Goal: Complete application form: Complete application form

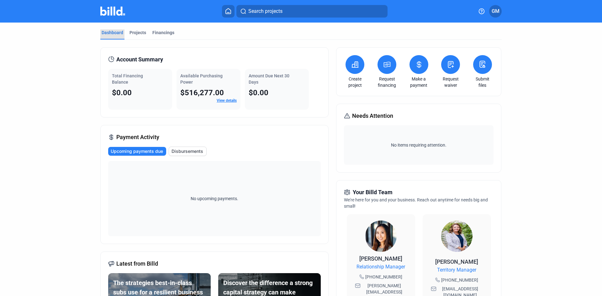
click at [113, 33] on div "Dashboard" at bounding box center [113, 32] width 22 height 6
click at [229, 13] on icon at bounding box center [228, 10] width 5 height 5
click at [545, 51] on dashboard "Dashboard Projects Financings Account Summary Total Financing Balance $0.00 Ava…" at bounding box center [301, 236] width 542 height 427
click at [229, 14] on button at bounding box center [228, 11] width 13 height 13
click at [130, 30] on div "Projects" at bounding box center [137, 32] width 17 height 6
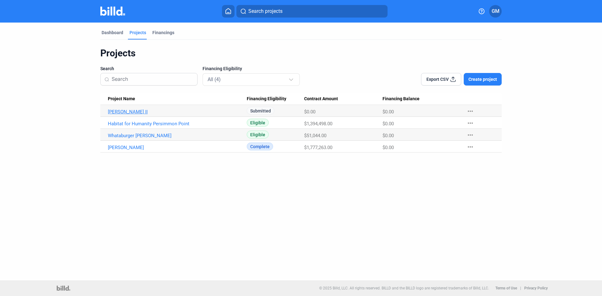
click at [131, 112] on link "Holzwarth II" at bounding box center [177, 112] width 139 height 6
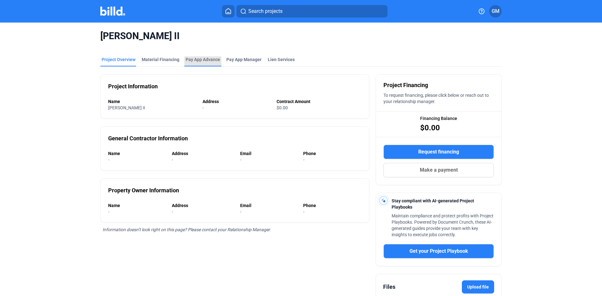
click at [202, 60] on div "Pay App Advance" at bounding box center [203, 59] width 34 height 6
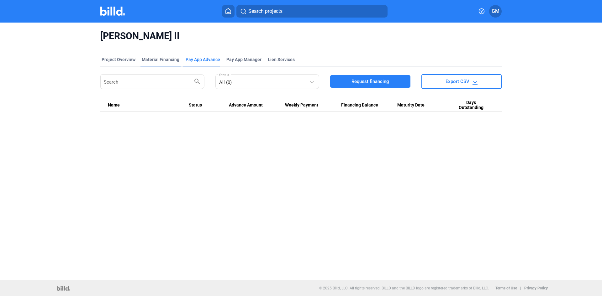
click at [172, 60] on div "Material Financing" at bounding box center [161, 59] width 38 height 6
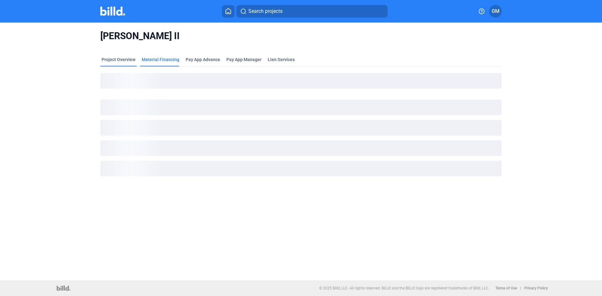
click at [123, 61] on div "Project Overview" at bounding box center [119, 59] width 34 height 6
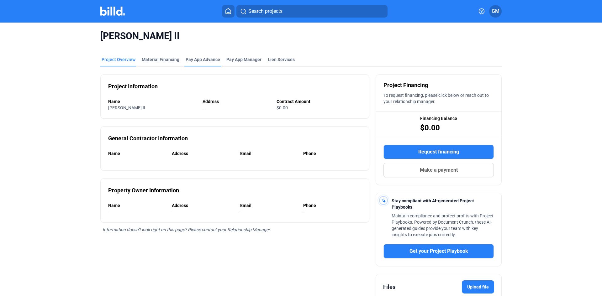
click at [205, 59] on div "Pay App Advance" at bounding box center [203, 59] width 34 height 6
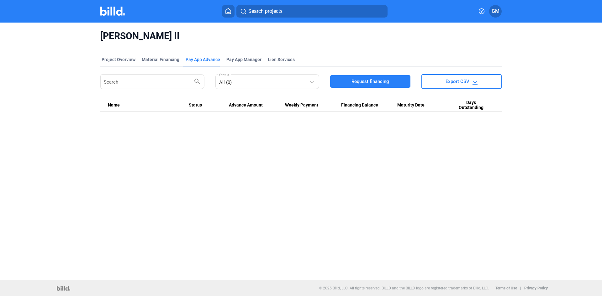
click at [382, 81] on span "Request financing" at bounding box center [370, 81] width 38 height 6
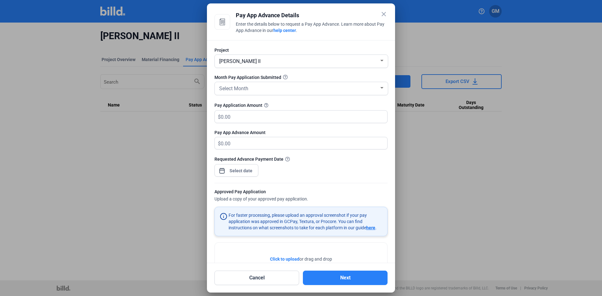
click at [386, 12] on mat-icon "close" at bounding box center [384, 14] width 8 height 8
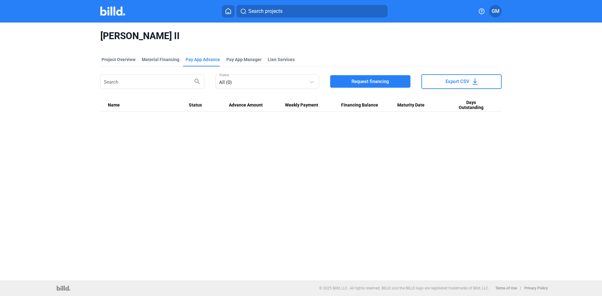
click at [395, 76] on button "Request financing" at bounding box center [370, 81] width 80 height 13
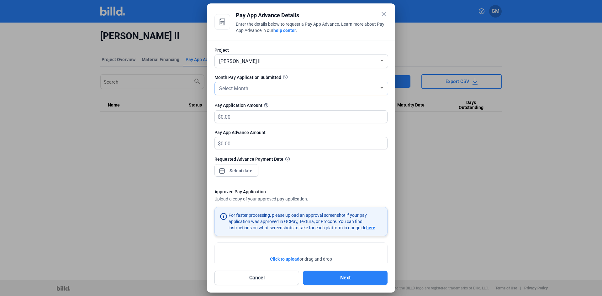
click at [245, 92] on div "Select Month" at bounding box center [301, 88] width 167 height 13
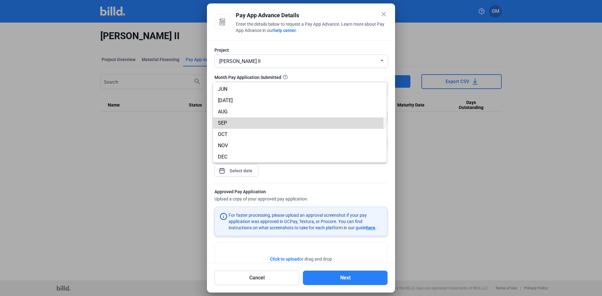
click at [233, 124] on span "SEP" at bounding box center [300, 123] width 164 height 11
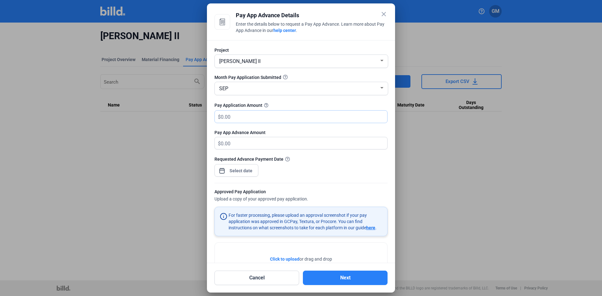
click at [237, 118] on input "text" at bounding box center [304, 117] width 166 height 12
click at [349, 161] on div "Requested Advance Payment Date" at bounding box center [300, 159] width 173 height 7
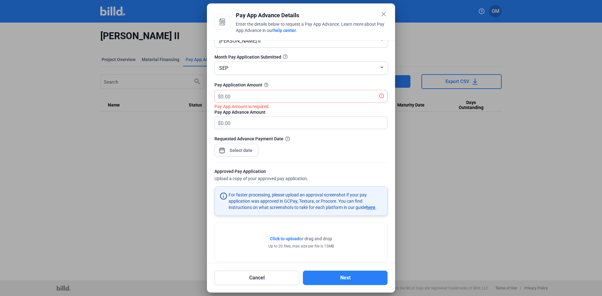
scroll to position [30, 0]
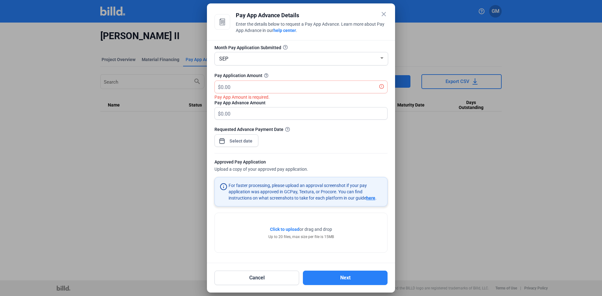
click at [287, 229] on span "Click to upload" at bounding box center [284, 229] width 29 height 5
click at [293, 229] on span "Click to upload" at bounding box center [284, 229] width 29 height 5
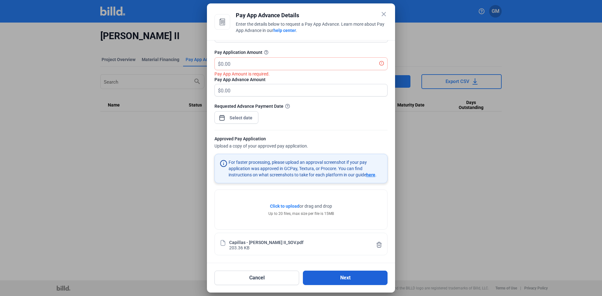
click at [326, 277] on button "Next" at bounding box center [345, 278] width 85 height 14
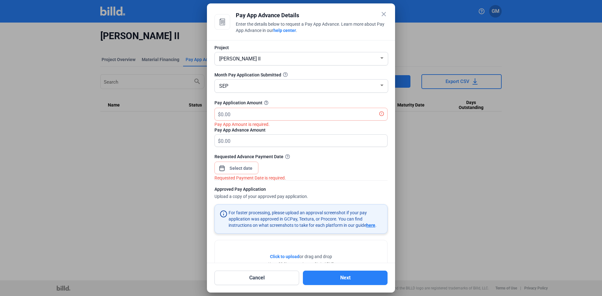
scroll to position [0, 0]
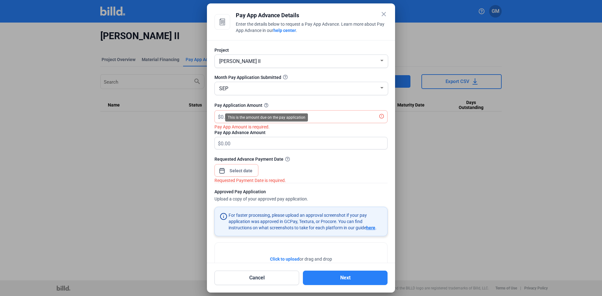
click at [253, 115] on div "This is the amount due on the pay application" at bounding box center [266, 117] width 83 height 8
click at [223, 116] on mat-tooltip-component "This is the amount due on the pay application" at bounding box center [267, 117] width 92 height 17
click at [223, 117] on mat-tooltip-component "This is the amount due on the pay application" at bounding box center [267, 117] width 92 height 17
click at [322, 120] on input "text" at bounding box center [304, 117] width 166 height 12
type input "0"
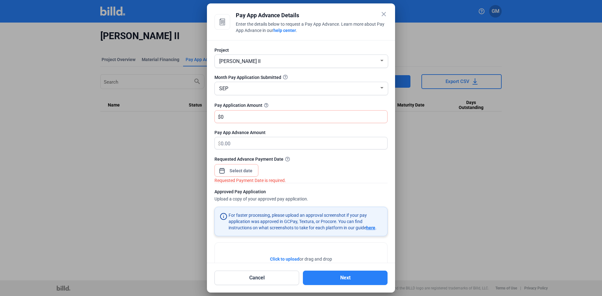
click at [321, 161] on div "Requested Advance Payment Date" at bounding box center [300, 159] width 173 height 7
click at [233, 114] on input "0" at bounding box center [304, 117] width 166 height 12
click at [347, 174] on div "Requested Advance Payment Date Requested Payment Date is required." at bounding box center [300, 169] width 173 height 27
click at [223, 172] on span "Open calendar" at bounding box center [221, 167] width 15 height 15
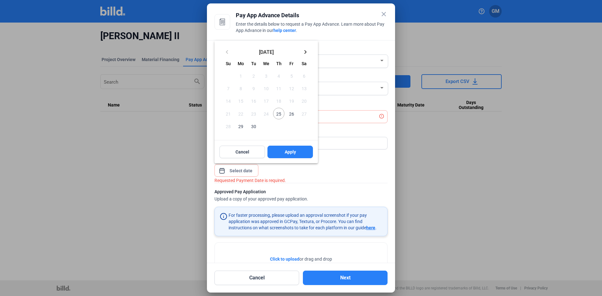
click at [331, 170] on div at bounding box center [301, 148] width 602 height 296
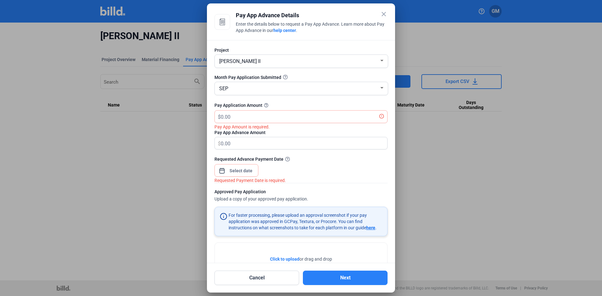
click at [384, 12] on mat-icon "close" at bounding box center [384, 14] width 8 height 8
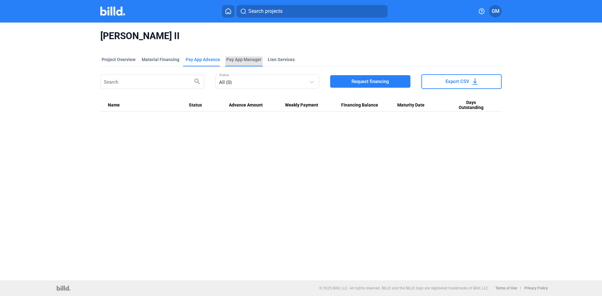
click at [251, 59] on span "Pay App Manager" at bounding box center [243, 59] width 35 height 6
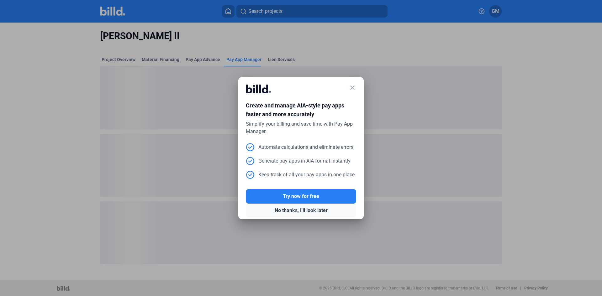
click at [298, 211] on button "No thanks, I'll look later" at bounding box center [301, 211] width 110 height 14
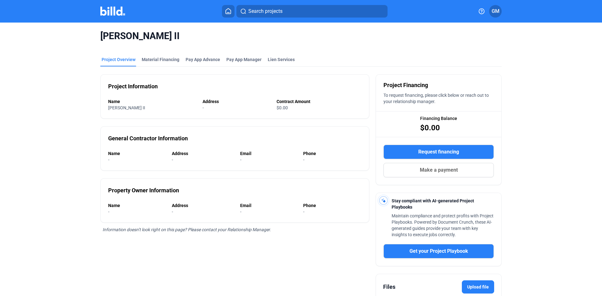
click at [427, 153] on span "Request financing" at bounding box center [438, 152] width 41 height 8
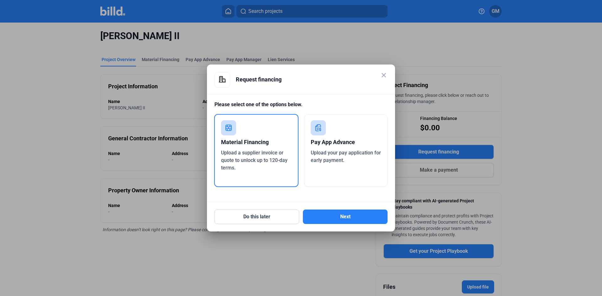
click at [343, 157] on span "Upload your pay application for early payment." at bounding box center [346, 156] width 70 height 13
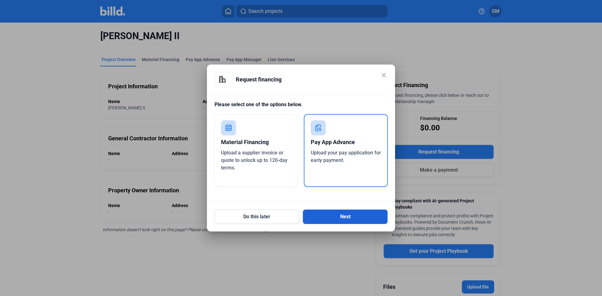
click at [343, 218] on button "Next" at bounding box center [345, 217] width 85 height 14
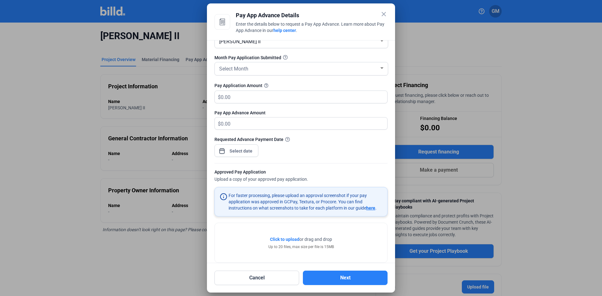
scroll to position [30, 0]
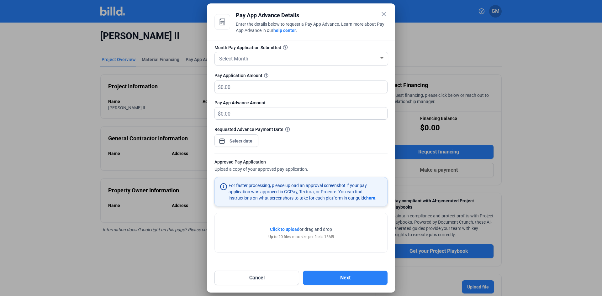
click at [382, 15] on mat-icon "close" at bounding box center [384, 14] width 8 height 8
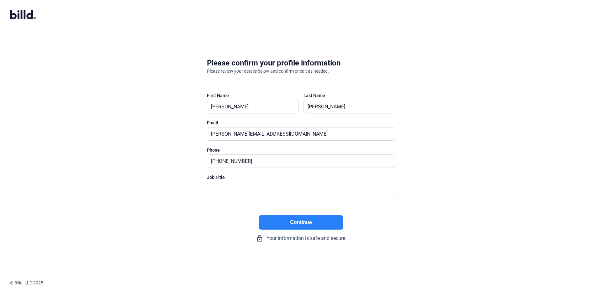
click at [240, 186] on input "text" at bounding box center [297, 188] width 181 height 13
type input "Secretary"
click at [298, 226] on button "Continue" at bounding box center [301, 222] width 85 height 14
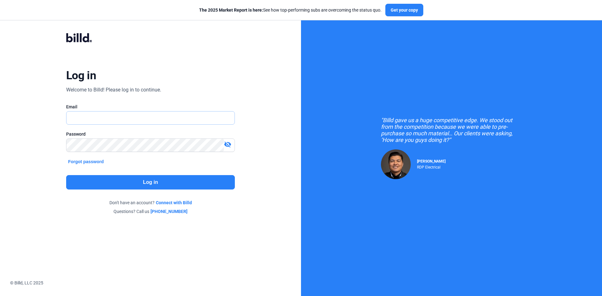
click at [92, 120] on input "text" at bounding box center [146, 118] width 161 height 13
type input "[PERSON_NAME][EMAIL_ADDRESS][DOMAIN_NAME]"
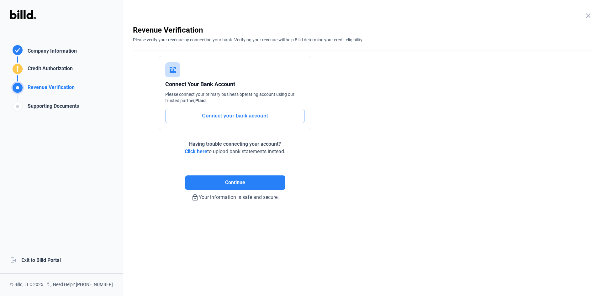
click at [17, 70] on rect at bounding box center [18, 69] width 10 height 10
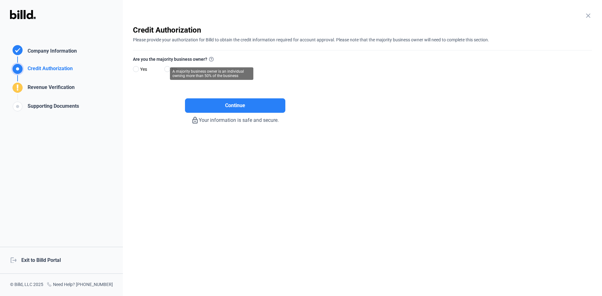
click at [211, 59] on icon at bounding box center [211, 59] width 4 height 4
click at [165, 69] on span at bounding box center [167, 69] width 6 height 6
click at [165, 69] on input "No" at bounding box center [166, 69] width 5 height 5
radio input "true"
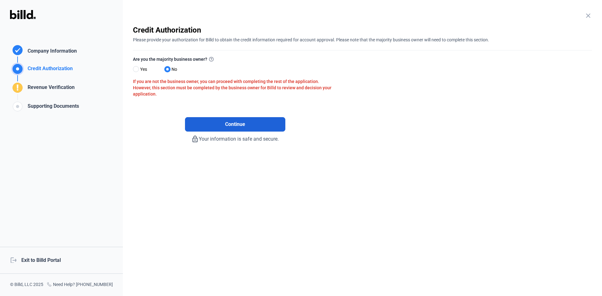
click at [220, 122] on button "Continue" at bounding box center [235, 124] width 100 height 14
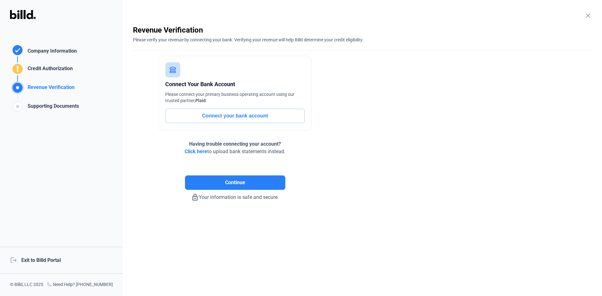
click at [228, 118] on button "Connect your bank account" at bounding box center [235, 116] width 140 height 14
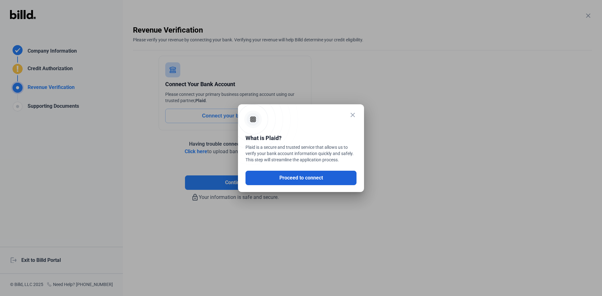
click at [287, 182] on button "Proceed to connect" at bounding box center [300, 178] width 111 height 14
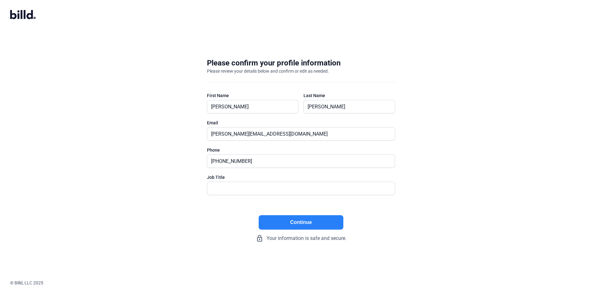
click at [280, 227] on button "Continue" at bounding box center [301, 222] width 85 height 14
click at [236, 190] on input "text" at bounding box center [297, 188] width 181 height 13
type input "Secretary"
click at [284, 222] on button "Continue" at bounding box center [301, 222] width 85 height 14
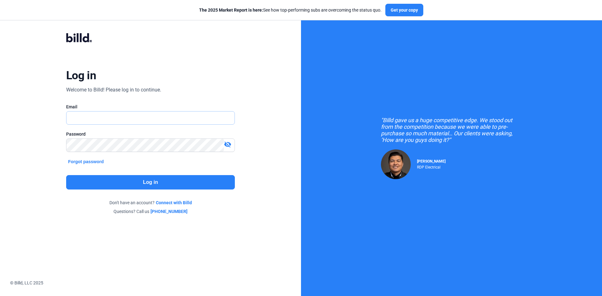
click at [98, 120] on input "text" at bounding box center [146, 118] width 161 height 13
type input "[PERSON_NAME][EMAIL_ADDRESS][DOMAIN_NAME]"
click at [110, 178] on button "Log in" at bounding box center [150, 182] width 169 height 14
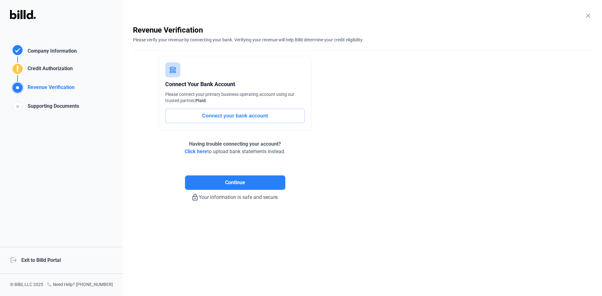
click at [197, 150] on span "Click here" at bounding box center [196, 152] width 23 height 6
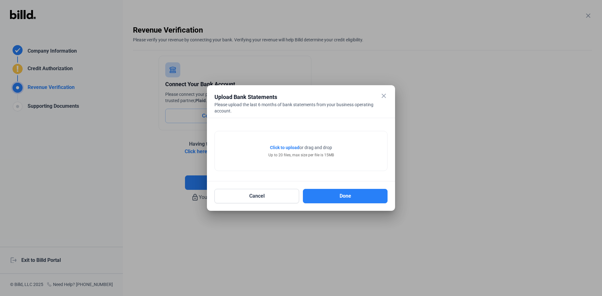
click at [287, 148] on span "Click to upload" at bounding box center [284, 147] width 29 height 5
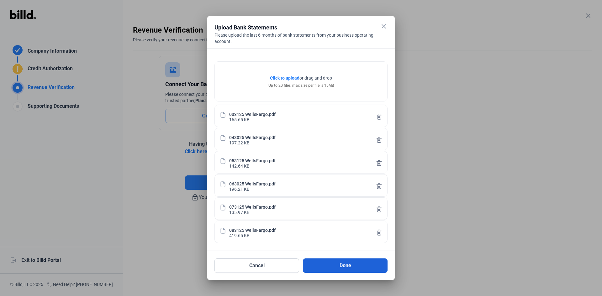
click at [360, 267] on button "Done" at bounding box center [345, 266] width 85 height 14
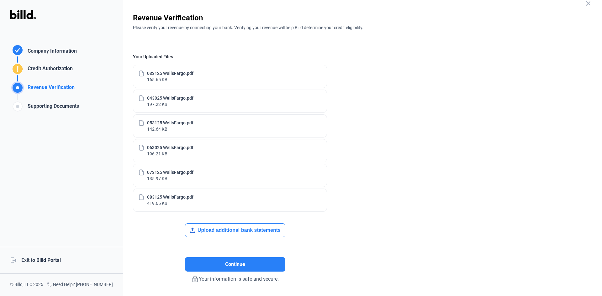
scroll to position [2, 0]
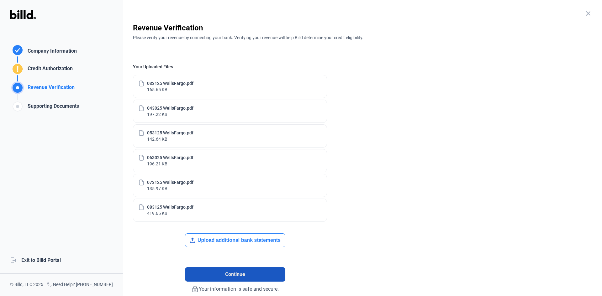
click at [225, 275] on span "Continue" at bounding box center [235, 275] width 20 height 8
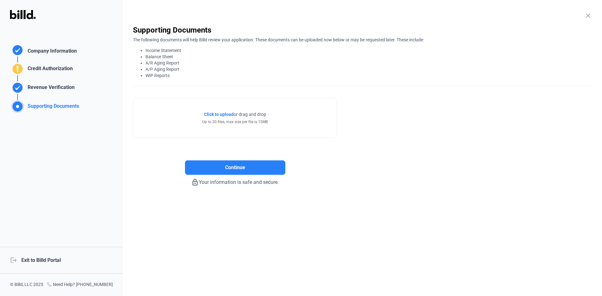
scroll to position [0, 0]
click at [277, 167] on button "Continue" at bounding box center [235, 168] width 100 height 14
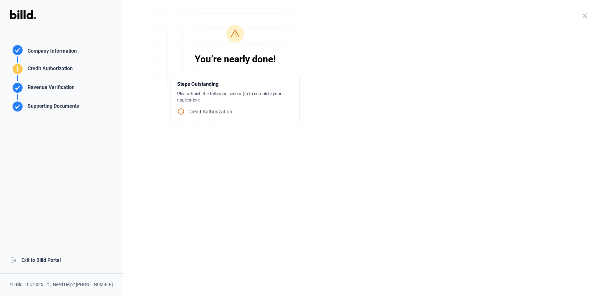
click at [34, 87] on div "Revenue Verification" at bounding box center [50, 89] width 50 height 10
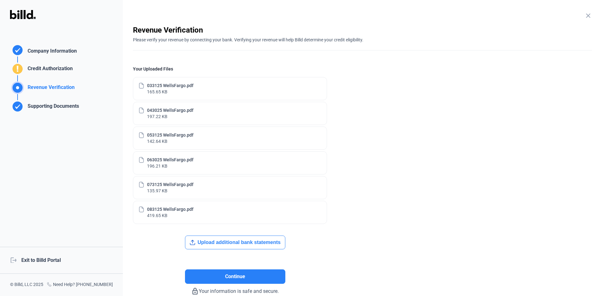
click at [317, 27] on div "Revenue Verification" at bounding box center [362, 30] width 459 height 10
click at [236, 21] on div "close Company Information Please enter your company information below. Business…" at bounding box center [362, 148] width 479 height 296
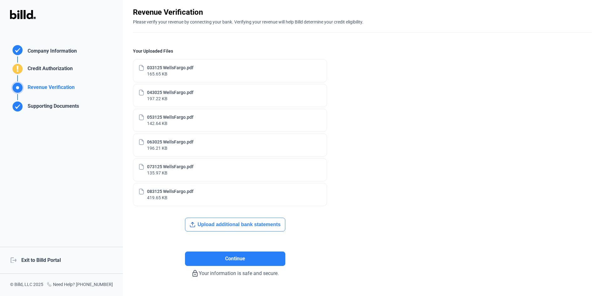
scroll to position [34, 0]
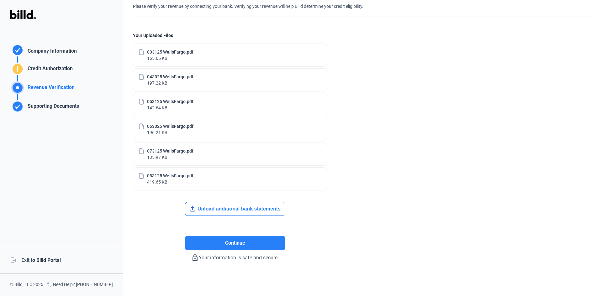
click at [58, 70] on div "Credit Authorization" at bounding box center [49, 70] width 48 height 10
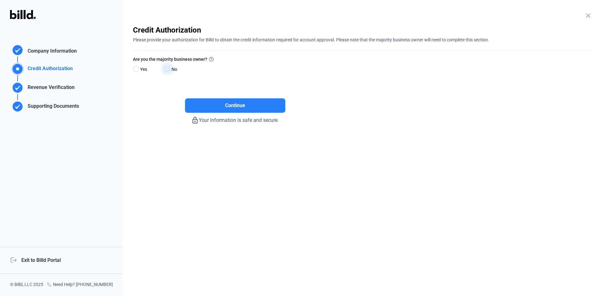
click at [165, 68] on span at bounding box center [167, 69] width 6 height 6
click at [165, 68] on input "No" at bounding box center [166, 69] width 5 height 5
radio input "true"
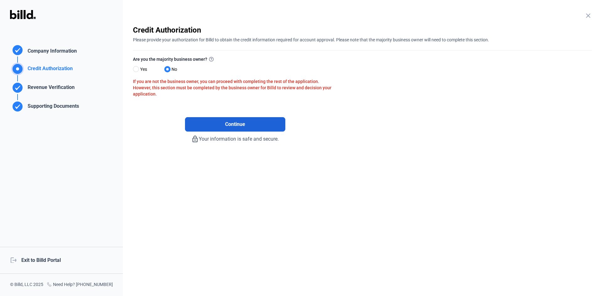
click at [207, 125] on button "Continue" at bounding box center [235, 124] width 100 height 14
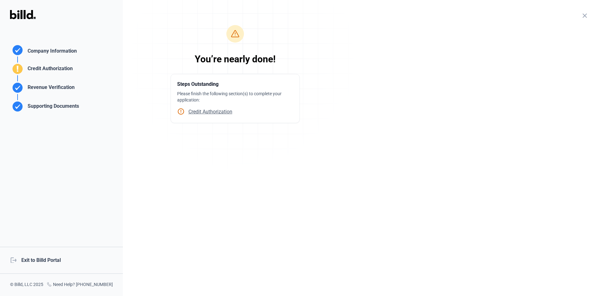
click at [61, 88] on div "Revenue Verification" at bounding box center [50, 89] width 50 height 10
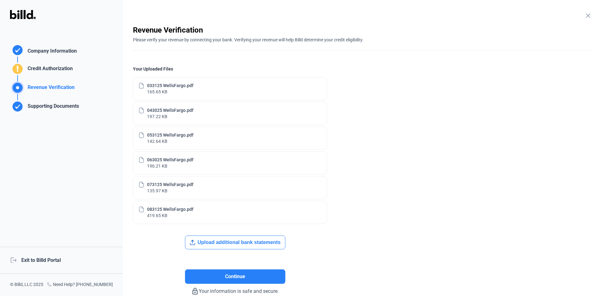
click at [231, 243] on button "Upload additional bank statements" at bounding box center [235, 243] width 100 height 14
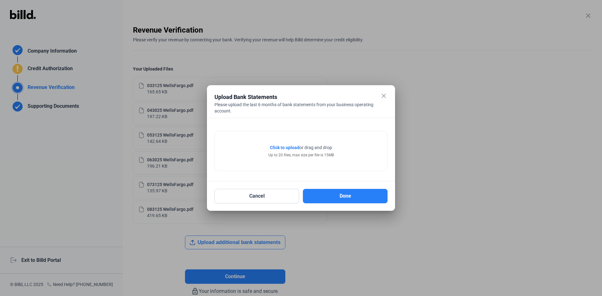
click at [287, 144] on div "Click to upload Tap to upload or drag and drop Up to 20 files, max size per fil…" at bounding box center [301, 151] width 172 height 40
click at [287, 149] on span "Click to upload" at bounding box center [284, 147] width 29 height 5
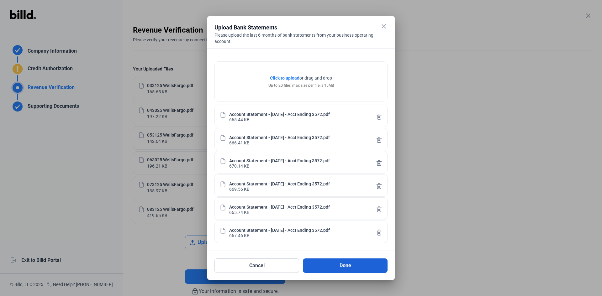
click at [340, 268] on button "Done" at bounding box center [345, 266] width 85 height 14
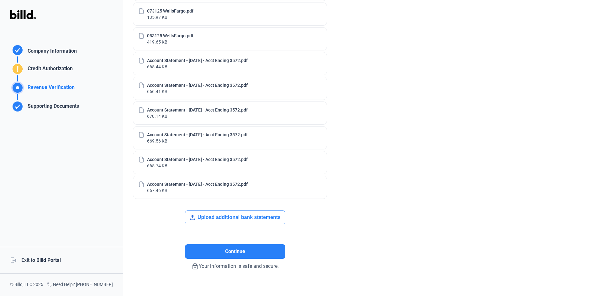
scroll to position [182, 0]
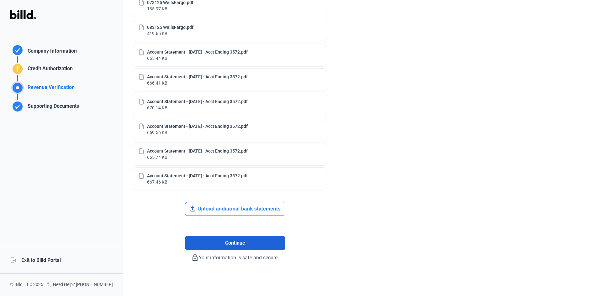
click at [253, 242] on button "Continue" at bounding box center [235, 243] width 100 height 14
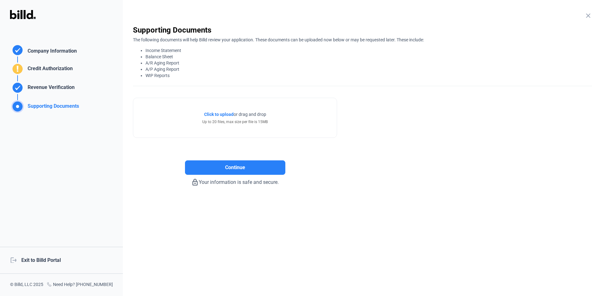
scroll to position [0, 0]
click at [241, 168] on span "Continue" at bounding box center [235, 168] width 20 height 8
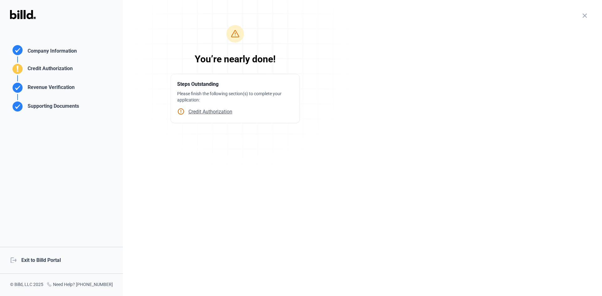
click at [214, 114] on span "Credit Authorization" at bounding box center [209, 112] width 48 height 6
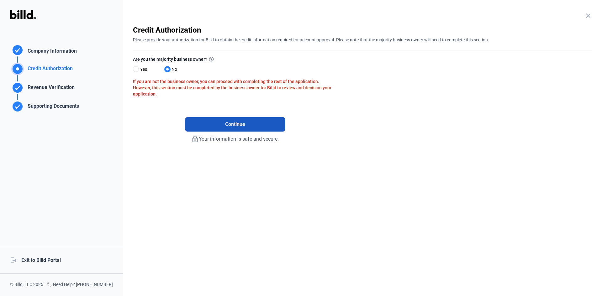
click at [226, 129] on button "Continue" at bounding box center [235, 124] width 100 height 14
